Goal: Find specific page/section: Find specific page/section

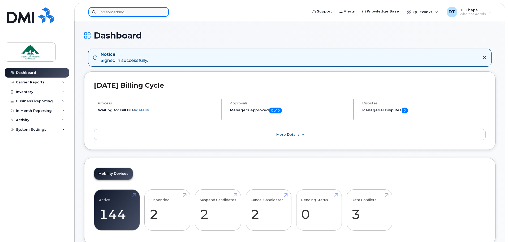
click at [149, 14] on input at bounding box center [128, 12] width 80 height 10
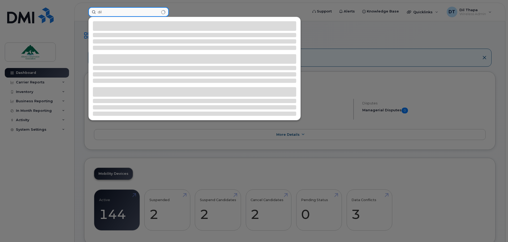
type input "dil"
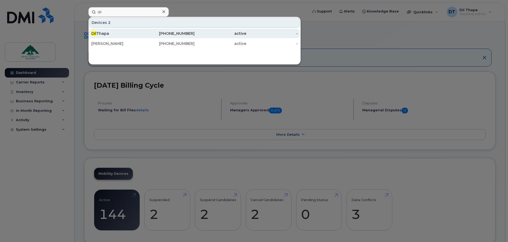
click at [105, 33] on div "Dil Thapa" at bounding box center [117, 33] width 52 height 5
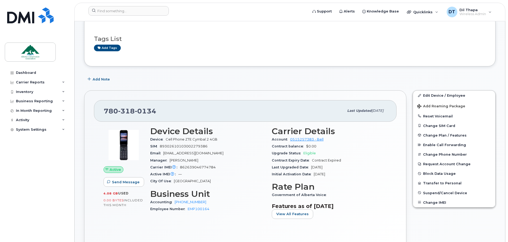
scroll to position [80, 0]
